Goal: Use online tool/utility: Utilize a website feature to perform a specific function

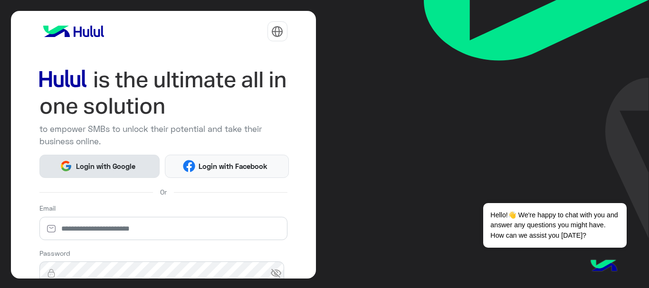
click at [97, 157] on button "Login with Google" at bounding box center [99, 166] width 121 height 23
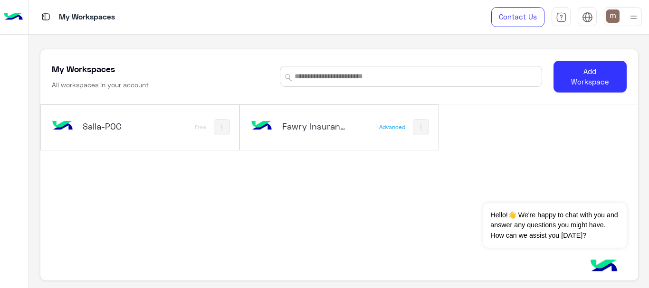
click at [324, 124] on h5 "Fawry Insurance Brokerage`s" at bounding box center [314, 126] width 65 height 11
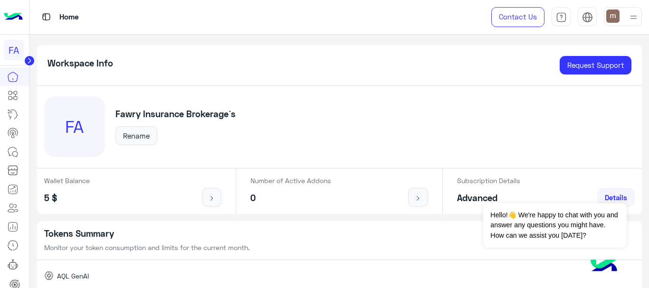
click at [32, 62] on circle at bounding box center [30, 61] width 10 height 10
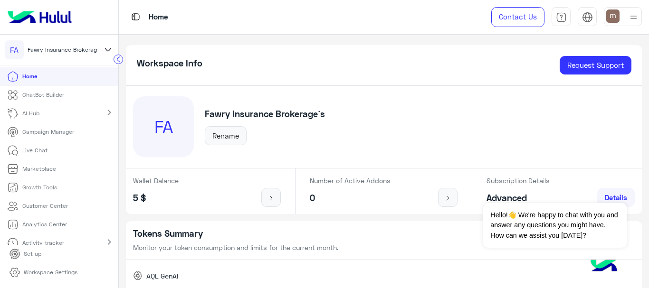
click at [46, 87] on link "ChatBot Builder" at bounding box center [35, 95] width 71 height 19
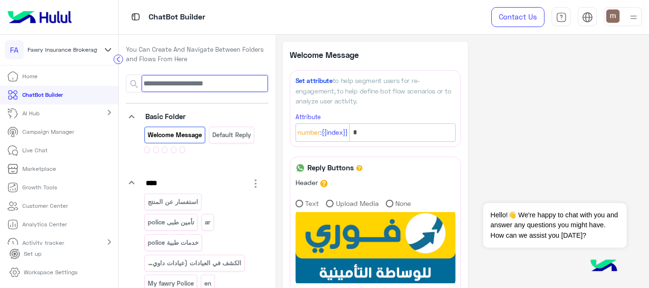
click at [190, 81] on input at bounding box center [205, 83] width 126 height 17
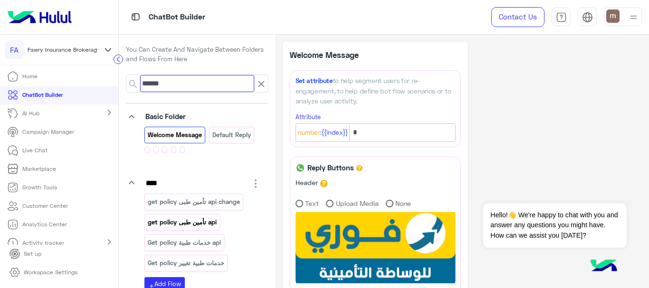
type input "******"
click at [176, 225] on p "get policy تأمين طبى api" at bounding box center [182, 222] width 70 height 11
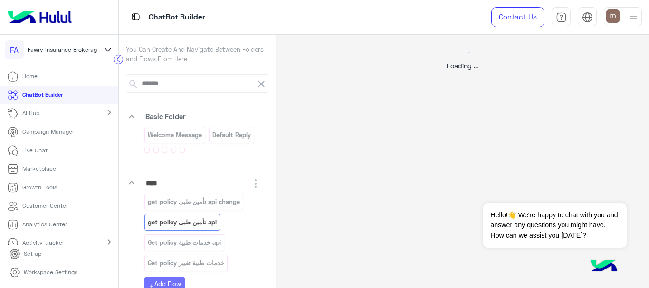
select select "****"
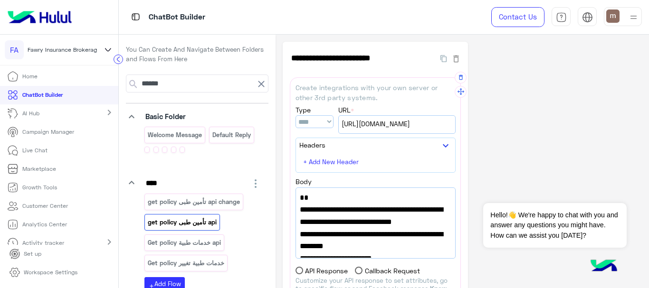
click at [415, 120] on span "[URL][DOMAIN_NAME]" at bounding box center [397, 124] width 111 height 10
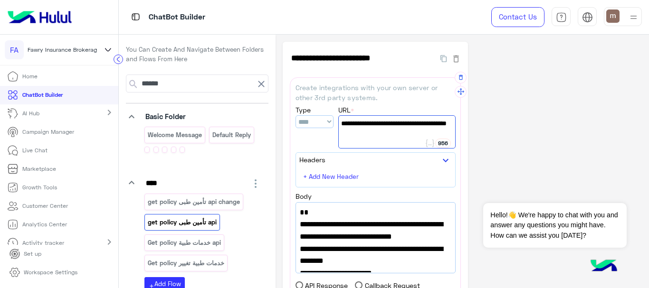
click at [382, 125] on span "[URL][DOMAIN_NAME]" at bounding box center [397, 123] width 112 height 10
click at [355, 129] on span "[URL][DOMAIN_NAME]" at bounding box center [397, 123] width 112 height 10
click at [388, 118] on span "[URL][DOMAIN_NAME]" at bounding box center [397, 123] width 112 height 10
